Goal: Communication & Community: Answer question/provide support

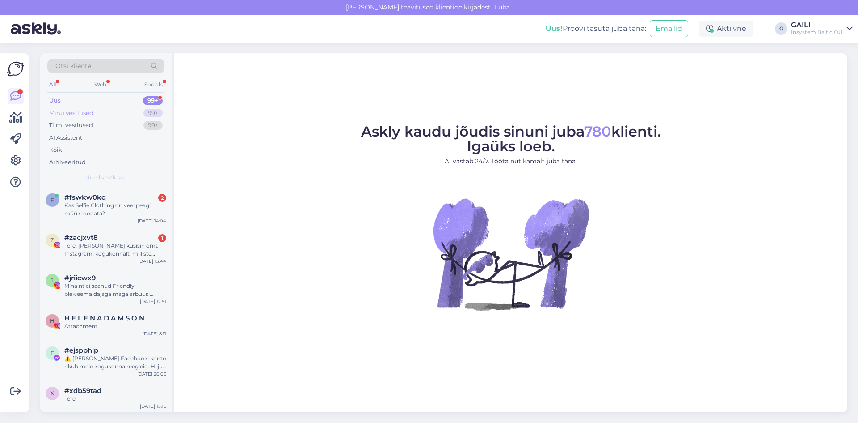
click at [83, 110] on div "Minu vestlused" at bounding box center [71, 113] width 44 height 9
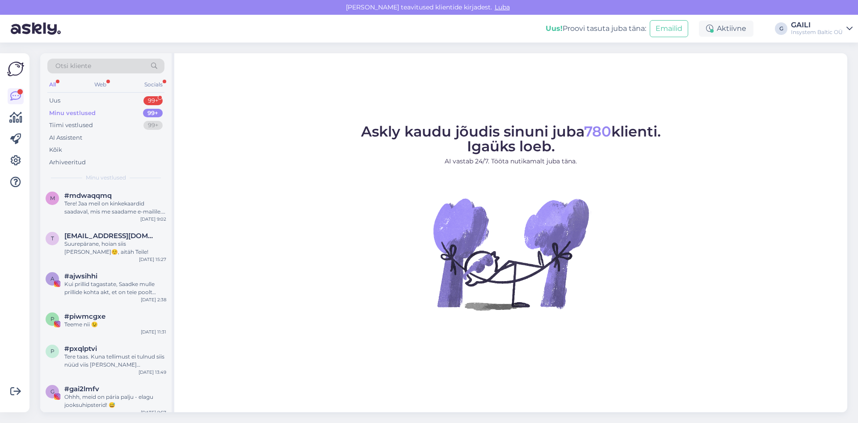
scroll to position [268, 0]
click at [120, 317] on div "#piwmcgxe" at bounding box center [115, 315] width 102 height 8
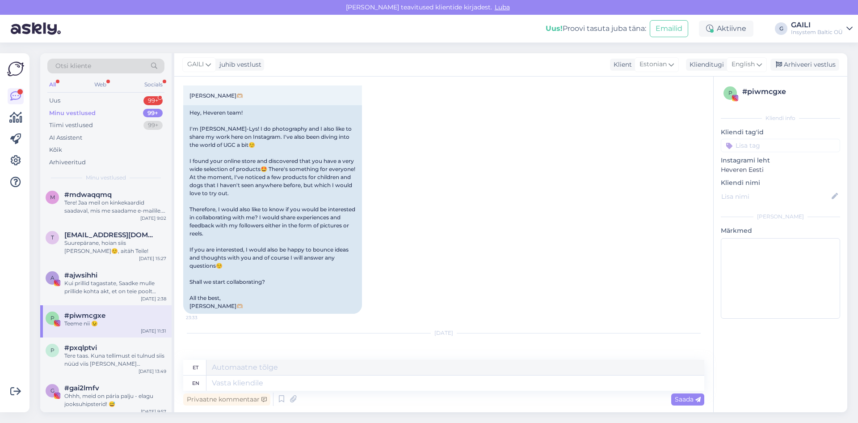
scroll to position [421, 0]
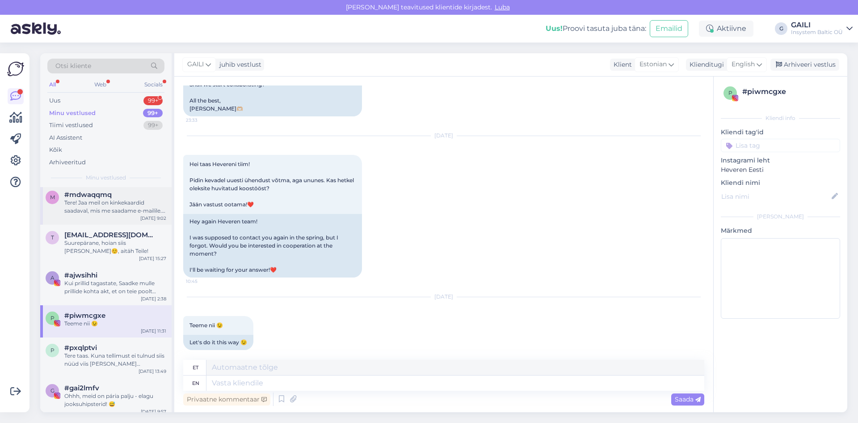
click at [110, 203] on div "Tere! Jaa meil on kinkekaardid saadaval, mis me saadame e-mailile. [URL][DOMAIN…" at bounding box center [115, 207] width 102 height 16
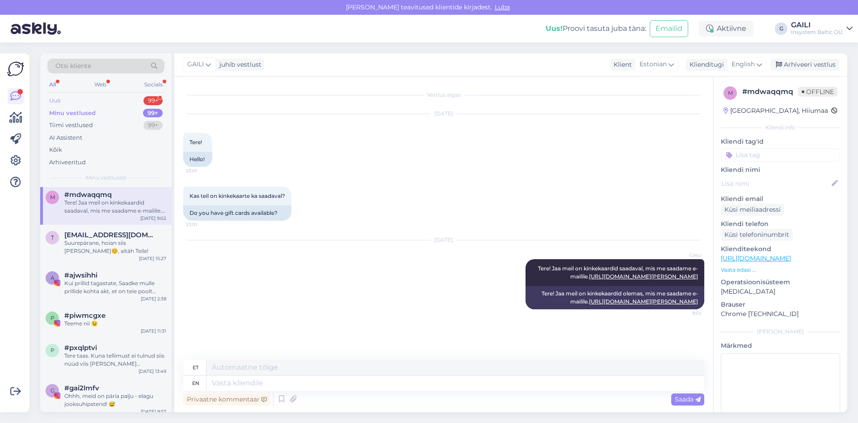
click at [89, 99] on div "Uus 99+" at bounding box center [105, 100] width 117 height 13
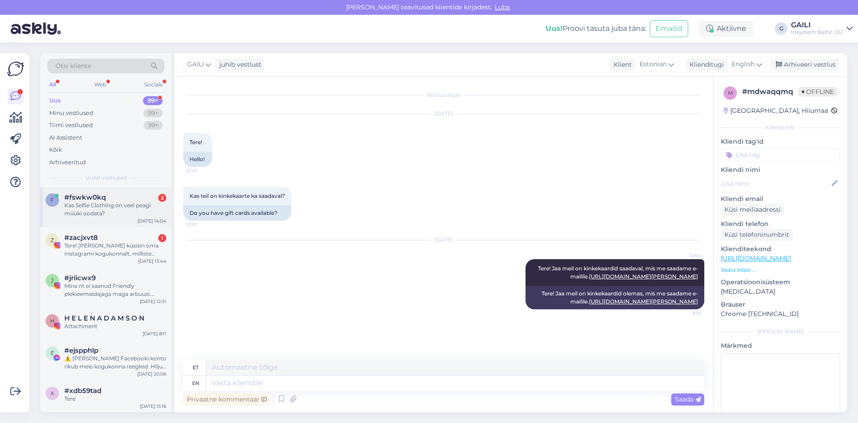
click at [87, 203] on div "Kas Selfie Clothing on veel peagi müüki oodata?" at bounding box center [115, 209] width 102 height 16
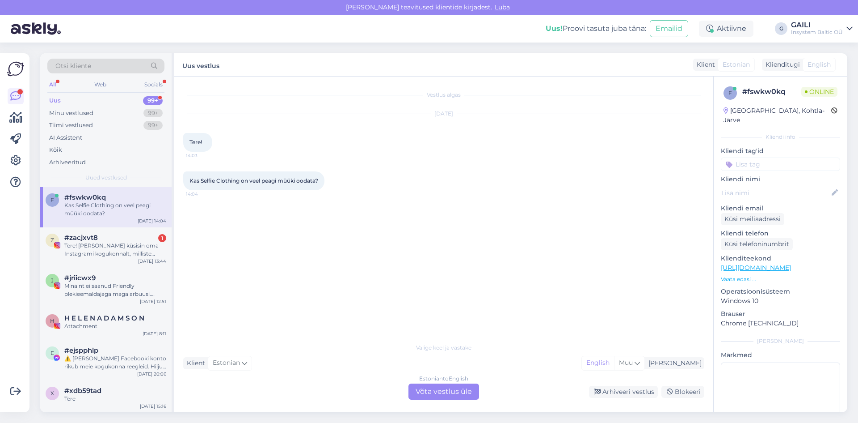
click at [452, 391] on div "Estonian to English Võta vestlus üle" at bounding box center [444, 391] width 71 height 16
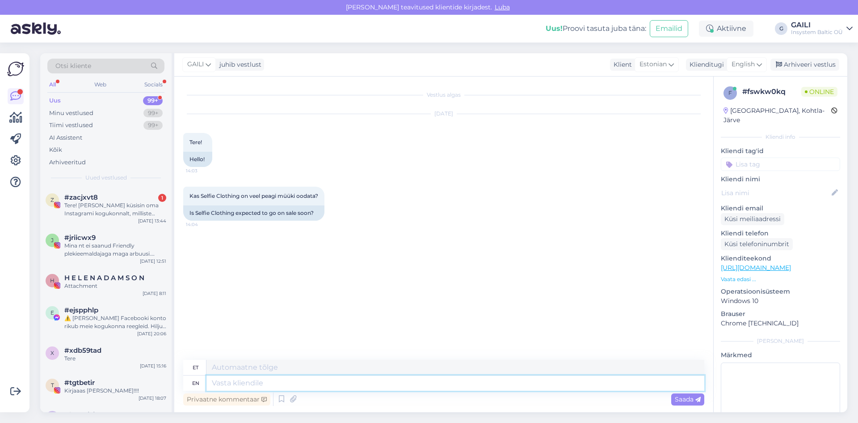
click at [226, 385] on textarea at bounding box center [456, 382] width 498 height 15
type textarea "Tere!"
type textarea "Tere! Milli"
type textarea "Tere! [GEOGRAPHIC_DATA]"
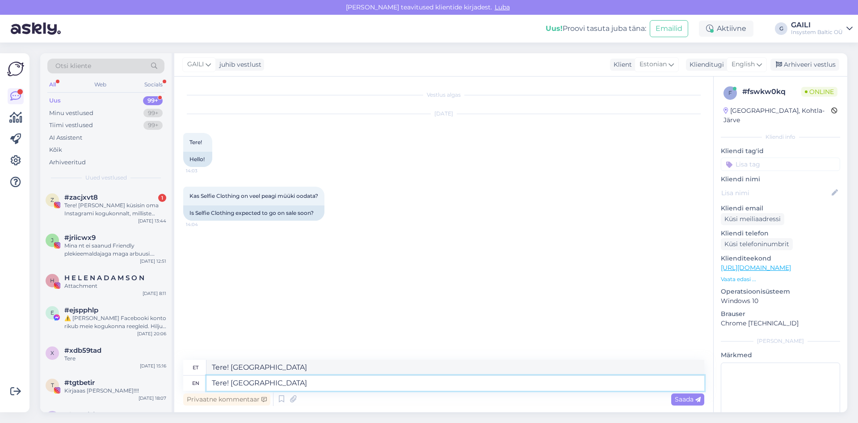
type textarea "Tere! Milline t"
type textarea "Tere! [GEOGRAPHIC_DATA]"
type textarea "Tere! Milline toode t"
type textarea "Tere! Milline toode"
type textarea "Tere! Milline toode teid"
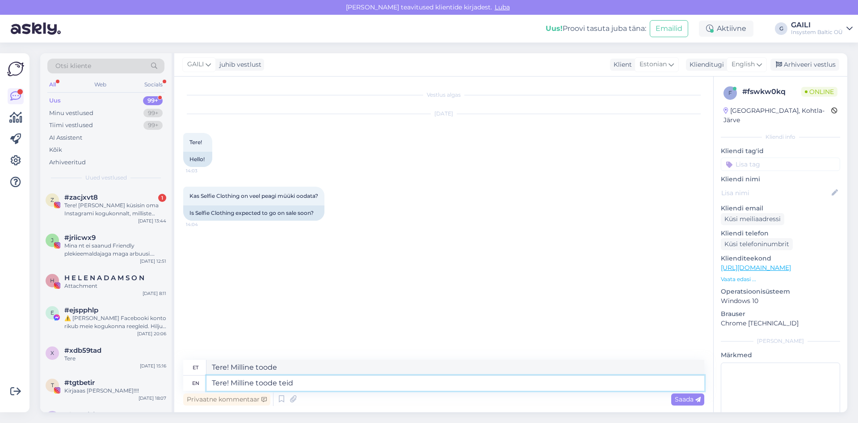
type textarea "Tere! Milline toode teid"
type textarea "Tere! [PERSON_NAME] teid täpsemalt"
type textarea "Tere! [PERSON_NAME] teid täpsemalt huvitab?"
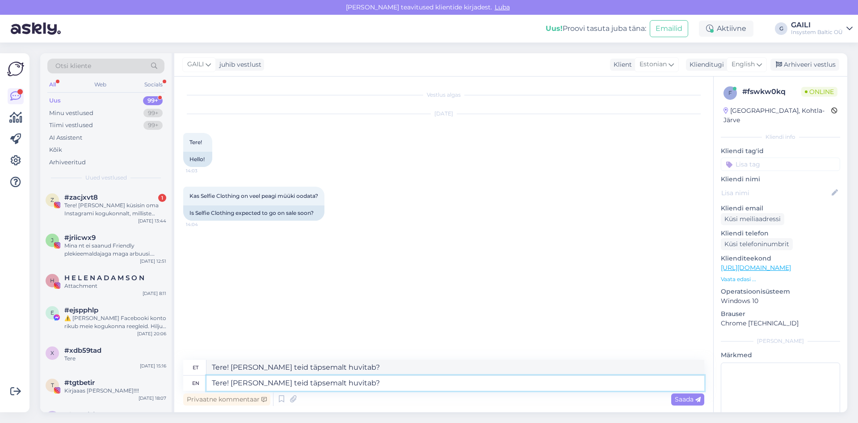
type textarea "Tere! [PERSON_NAME] teid täpsemalt huvitab? M"
type textarea "Tere! [PERSON_NAME] teid täpsemalt huvitab? Me"
type textarea "Tere! [PERSON_NAME] teid täpsemalt huvitab? Mina"
type textarea "Tere! [PERSON_NAME] teid täpsemalt huvitab? Me hetkel"
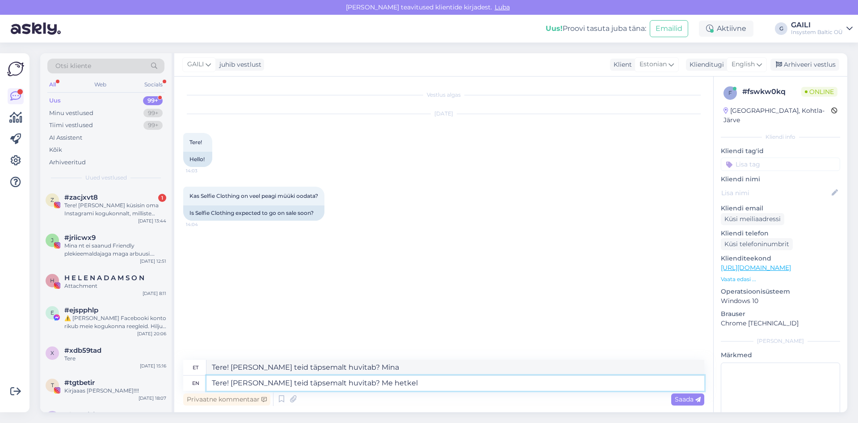
type textarea "Tere! [PERSON_NAME] teid täpsemalt huvitab? Mina hetkel"
type textarea "Tere! [PERSON_NAME] teid täpsemalt huvitab? Me hetkel võtsime m"
type textarea "Tere! [PERSON_NAME] teid täpsemalt huvitab? Me hetkel võtsime"
type textarea "Tere! [PERSON_NAME] teid täpsemalt huvitab? Me hetkel võtsime muudatuste ta"
type textarea "Tere! [PERSON_NAME] teid täpsemalt huvitab? Me hetkel võtsime muudatuste"
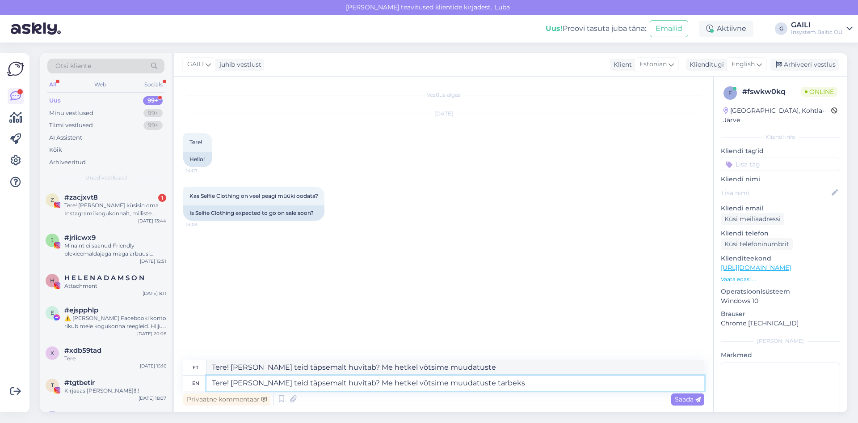
type textarea "Tere! [PERSON_NAME] teid täpsemalt huvitab? Me hetkel võtsime muudatuste tarbeks"
type textarea "Tere! [PERSON_NAME] teid täpsemalt huvitab? Me hetkel võtsime muudatuste tarbek…"
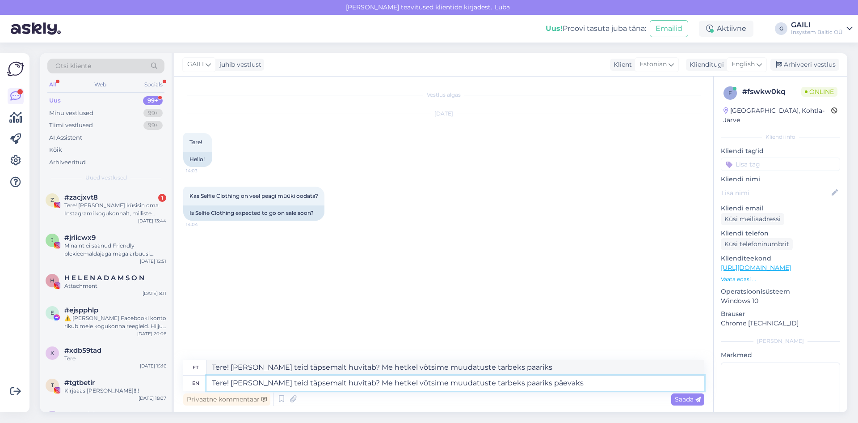
type textarea "Tere! [PERSON_NAME] teid täpsemalt huvitab? Me hetkel võtsime muudatuste tarbek…"
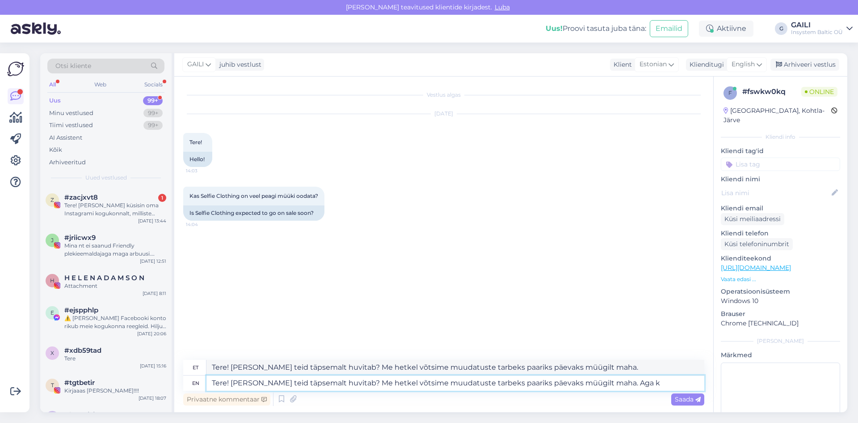
type textarea "Tere! [PERSON_NAME] teid täpsemalt huvitab? Me hetkel võtsime muudatuste tarbek…"
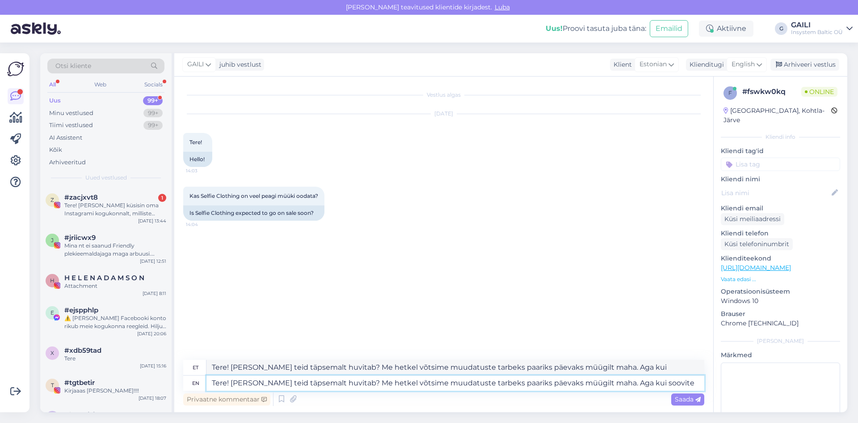
type textarea "Tere! [PERSON_NAME] teid täpsemalt huvitab? Me hetkel võtsime muudatuste tarbek…"
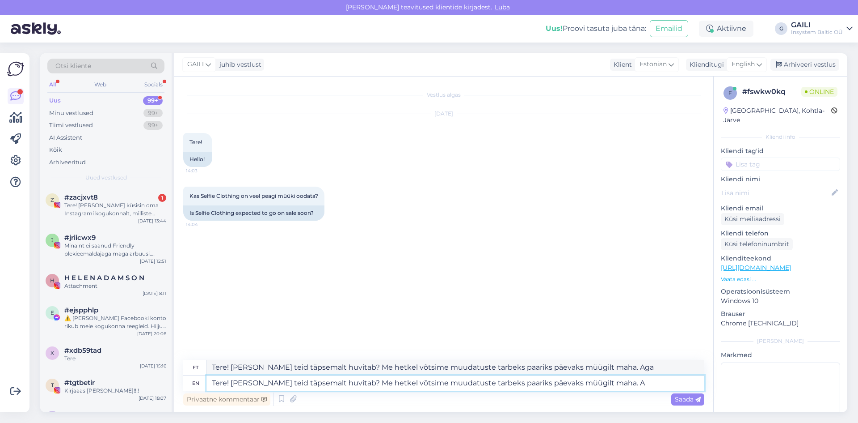
type textarea "Tere! [PERSON_NAME] teid täpsemalt huvitab? Me hetkel võtsime muudatuste tarbek…"
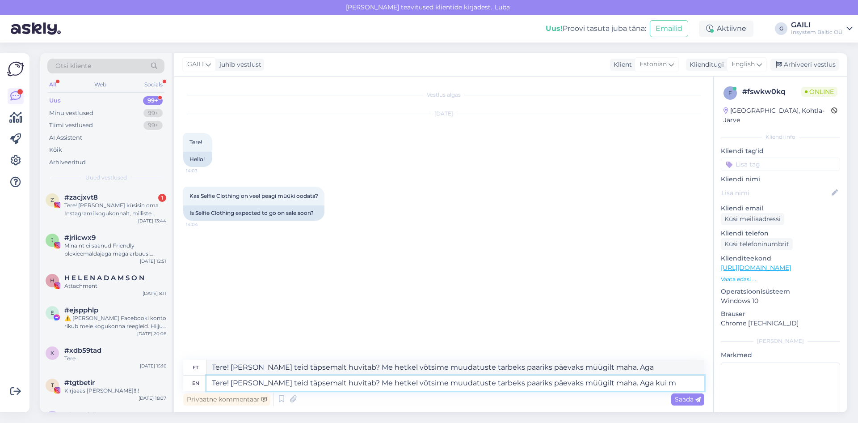
type textarea "Tere! [PERSON_NAME] teid täpsemalt huvitab? Me hetkel võtsime muudatuste tarbek…"
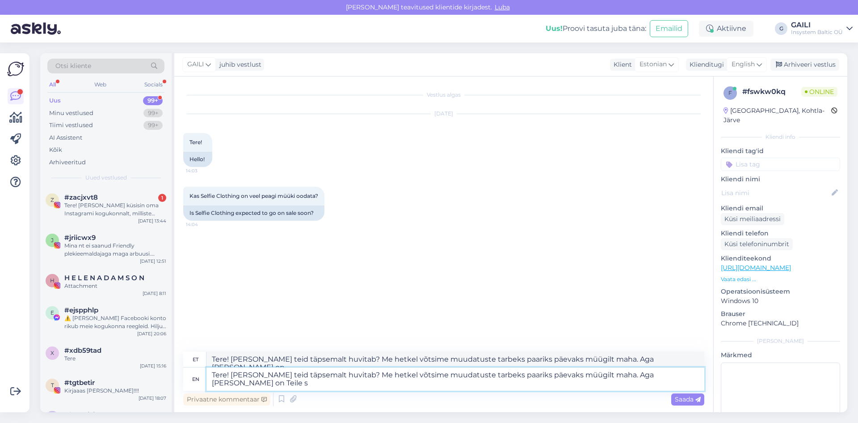
type textarea "Tere! [PERSON_NAME] teid täpsemalt huvitab? Me hetkel võtsime muudatuste tarbek…"
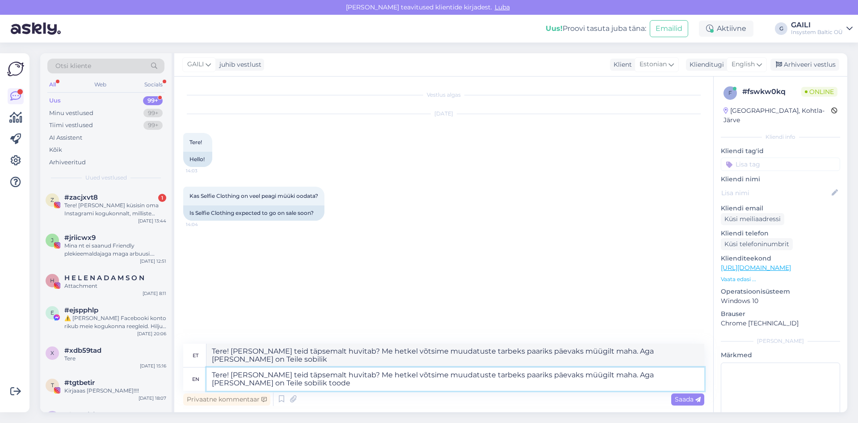
type textarea "Tere! [PERSON_NAME] teid täpsemalt huvitab? Me hetkel võtsime muudatuste tarbek…"
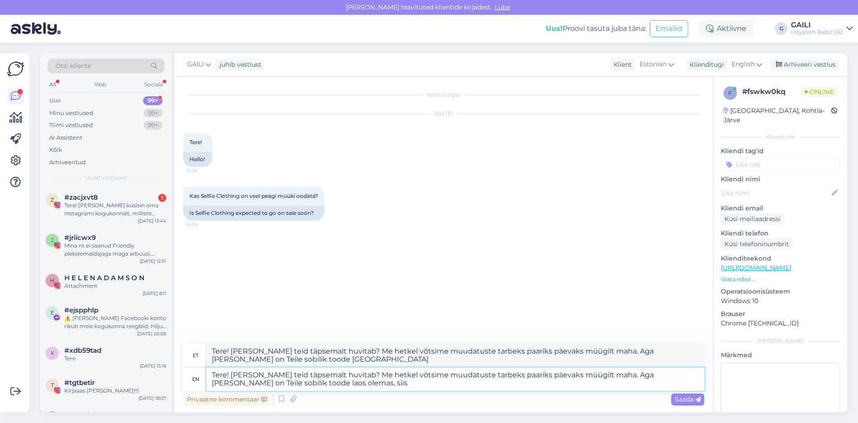
type textarea "Tere! [PERSON_NAME] teid täpsemalt huvitab? Me hetkel võtsime muudatuste tarbek…"
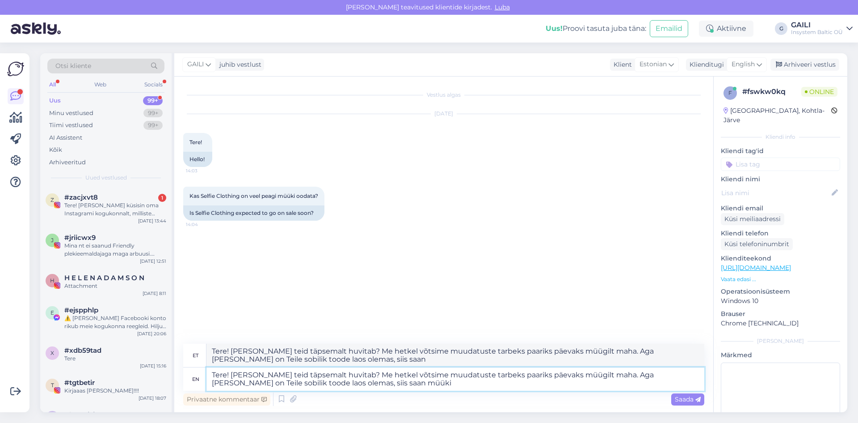
type textarea "Tere! [PERSON_NAME] teid täpsemalt huvitab? Me hetkel võtsime muudatuste tarbek…"
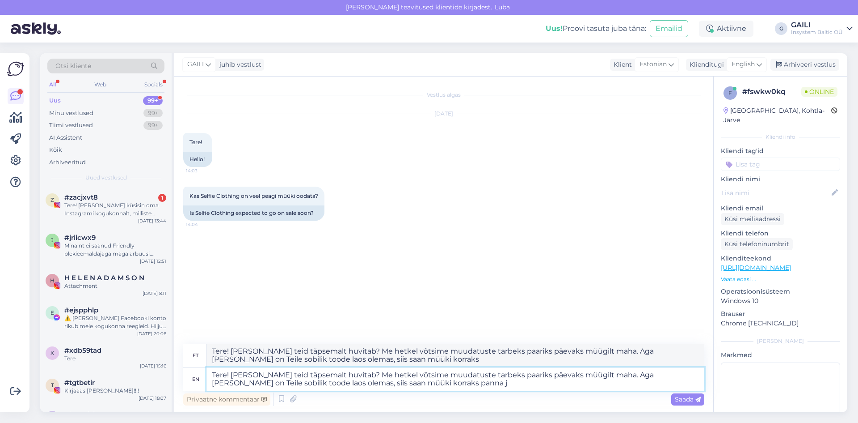
type textarea "Tere! [PERSON_NAME] teid täpsemalt huvitab? Me hetkel võtsime muudatuste tarbek…"
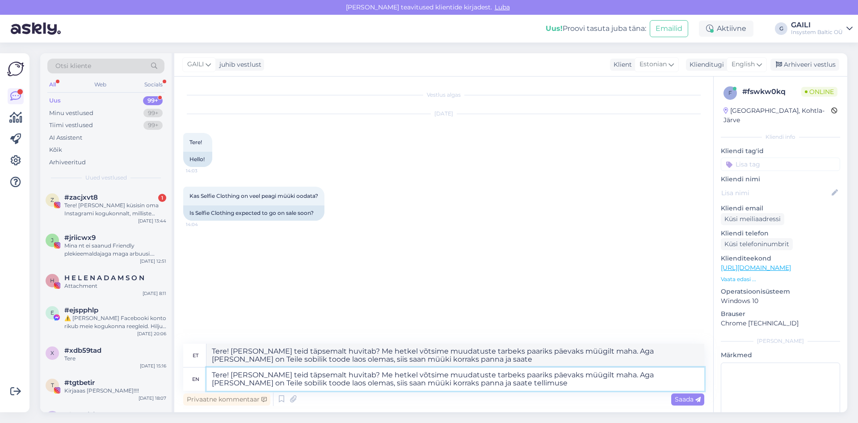
type textarea "Tere! [PERSON_NAME] teid täpsemalt huvitab? Me hetkel võtsime muudatuste tarbek…"
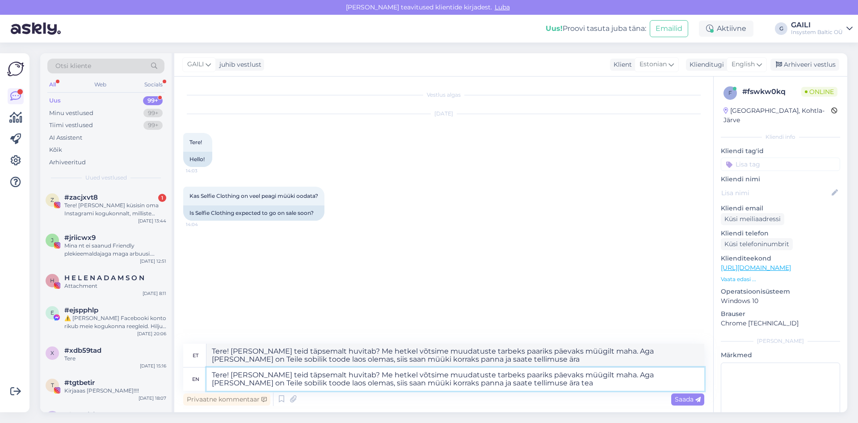
type textarea "Tere! [PERSON_NAME] teid täpsemalt huvitab? Me hetkel võtsime muudatuste tarbek…"
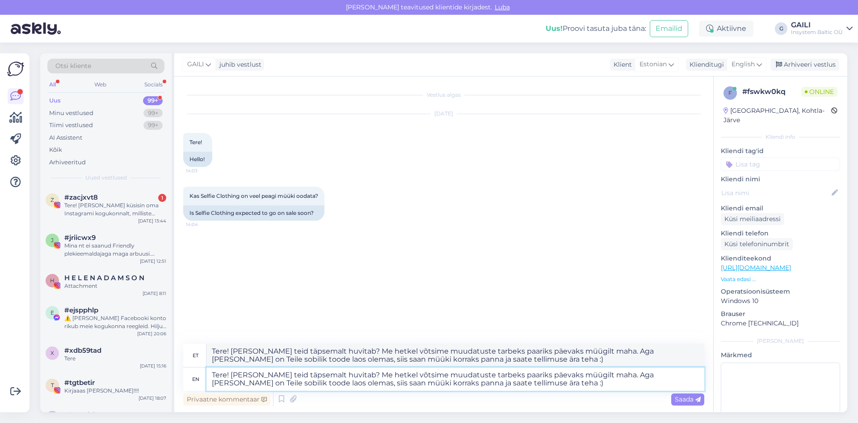
click at [283, 375] on textarea "Tere! [PERSON_NAME] teid täpsemalt huvitab? Me hetkel võtsime muudatuste tarbek…" at bounding box center [456, 378] width 498 height 23
type textarea "Tere! [PERSON_NAME] Teid täpsemalt huvitab? Me hetkel võtsime muudatuste tarbek…"
click at [376, 376] on textarea "Tere! [PERSON_NAME] Teid täpsemalt huvitab? Me hetkel võtsime muudatuste tarbek…" at bounding box center [456, 378] width 498 height 23
type textarea "Tere! [PERSON_NAME] Teid täpsemalt huvitab? Ma hetkel võtsime muudatuste tarbek…"
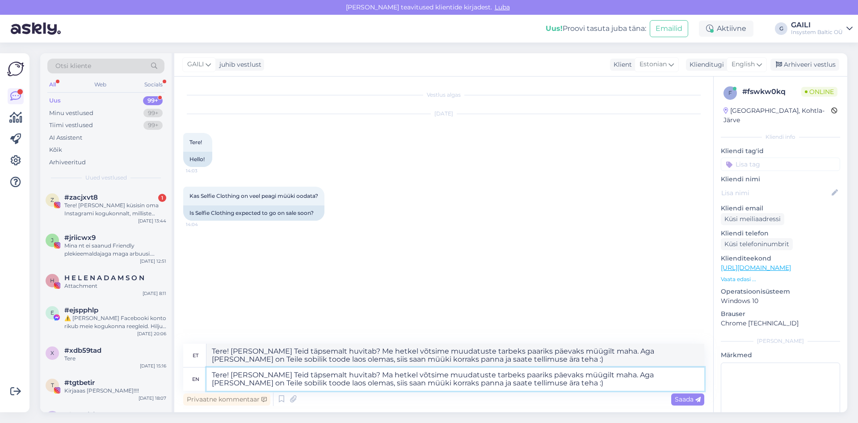
type textarea "Tere! [PERSON_NAME] Teid täpsemalt huvitab? Ma hetkel võtsime muudatuste tarbek…"
drag, startPoint x: 434, startPoint y: 373, endPoint x: 421, endPoint y: 373, distance: 13.0
click at [421, 373] on textarea "Tere! [PERSON_NAME] Teid täpsemalt huvitab? Ma hetkel võtsime muudatuste tarbek…" at bounding box center [456, 378] width 498 height 23
type textarea "Tere! [PERSON_NAME] Teid täpsemalt huvitab? Ma hetkel võtsin muudatuste tarbeks…"
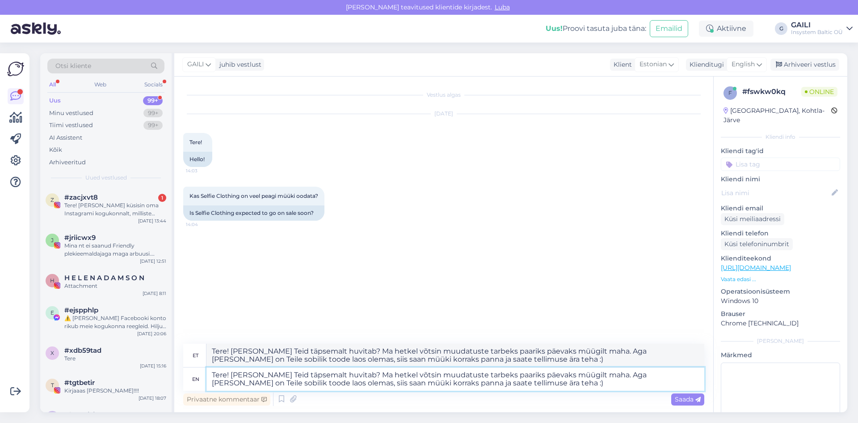
click at [396, 382] on textarea "Tere! [PERSON_NAME] Teid täpsemalt huvitab? Ma hetkel võtsin muudatuste tarbeks…" at bounding box center [456, 378] width 498 height 23
type textarea "Tere! [PERSON_NAME] Teid täpsemalt huvitab? Ma hetkel võtsin muudatuste tarbeks…"
drag, startPoint x: 419, startPoint y: 385, endPoint x: 412, endPoint y: 386, distance: 7.3
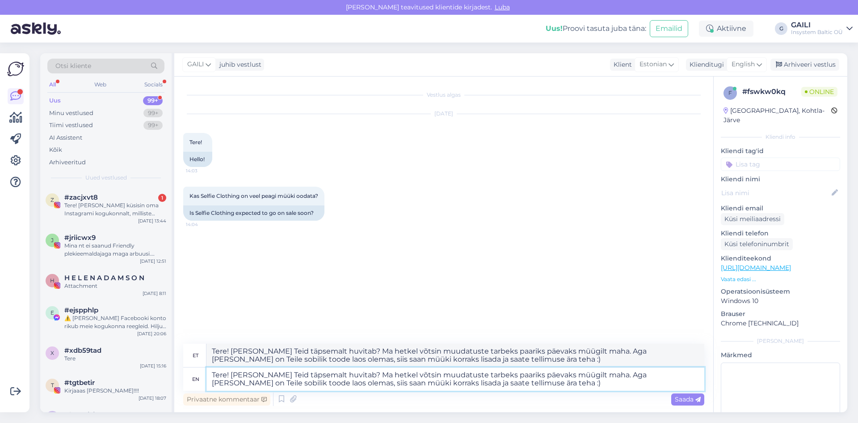
click at [412, 386] on textarea "Tere! [PERSON_NAME] Teid täpsemalt huvitab? Ma hetkel võtsin muudatuste tarbeks…" at bounding box center [456, 378] width 498 height 23
type textarea "Tere! [PERSON_NAME] Teid täpsemalt huvitab? Ma hetkel võtsin muudatuste tarbeks…"
drag, startPoint x: 537, startPoint y: 385, endPoint x: 568, endPoint y: 385, distance: 31.3
click at [537, 385] on textarea "Tere! [PERSON_NAME] Teid täpsemalt huvitab? Ma hetkel võtsin muudatuste tarbeks…" at bounding box center [456, 378] width 498 height 23
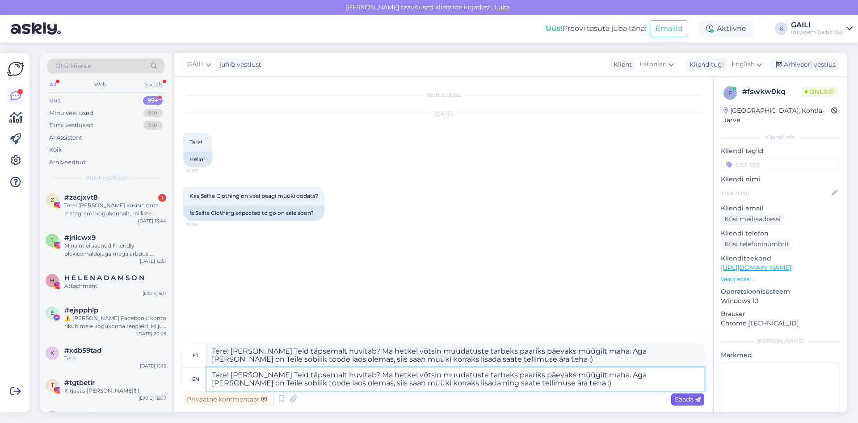
type textarea "Tere! [PERSON_NAME] Teid täpsemalt huvitab? Ma hetkel võtsin muudatuste tarbeks…"
click at [693, 398] on span "Saada" at bounding box center [688, 399] width 26 height 8
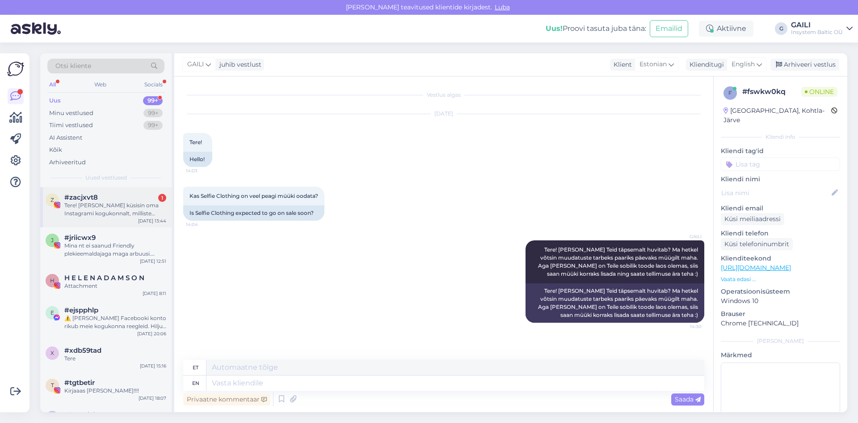
click at [99, 207] on div "Tere! [PERSON_NAME] küsisin oma Instagrami kogukonnalt, milliste poodidega nad …" at bounding box center [115, 209] width 102 height 16
